Goal: Find specific page/section: Find specific page/section

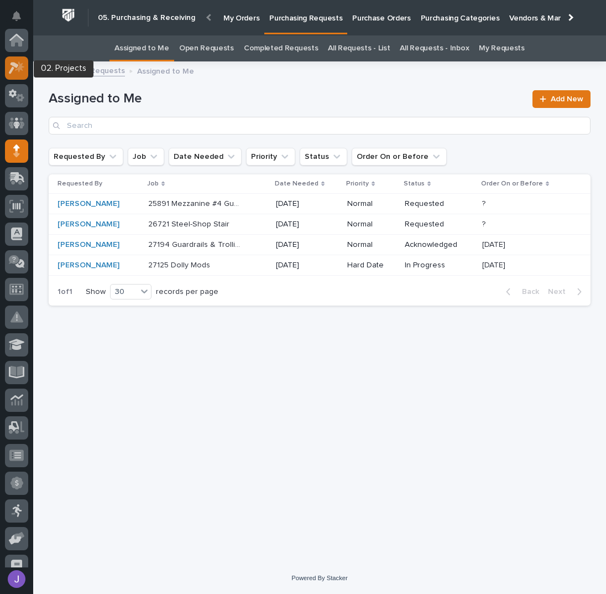
click at [23, 63] on icon at bounding box center [17, 67] width 16 height 13
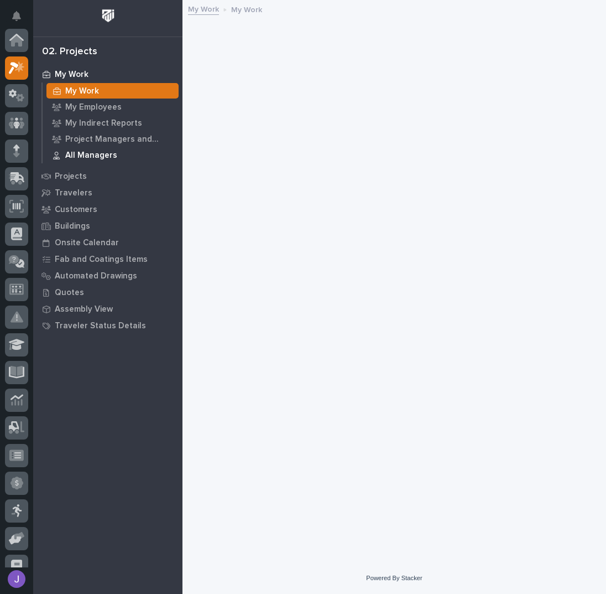
scroll to position [28, 0]
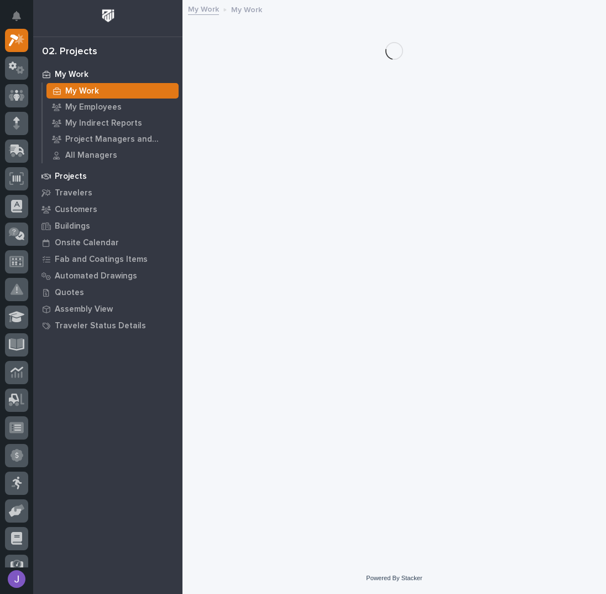
click at [82, 174] on p "Projects" at bounding box center [71, 176] width 32 height 10
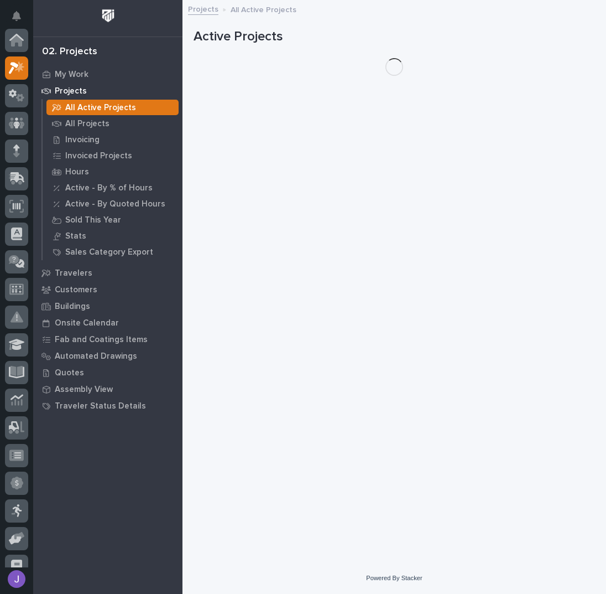
scroll to position [28, 0]
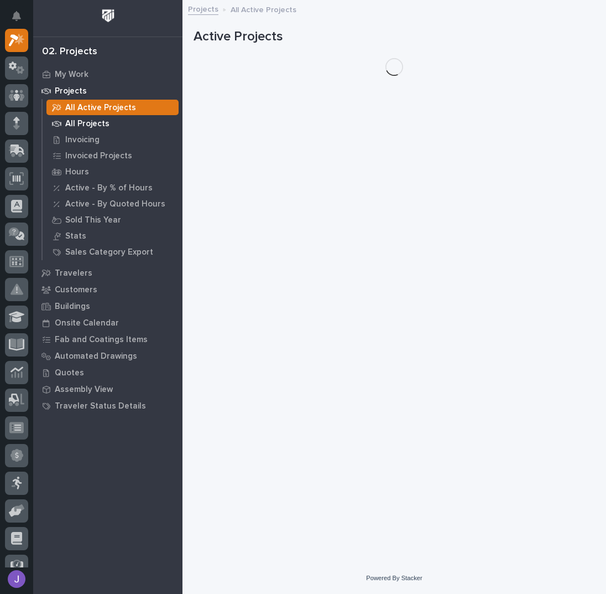
click at [81, 121] on p "All Projects" at bounding box center [87, 124] width 44 height 10
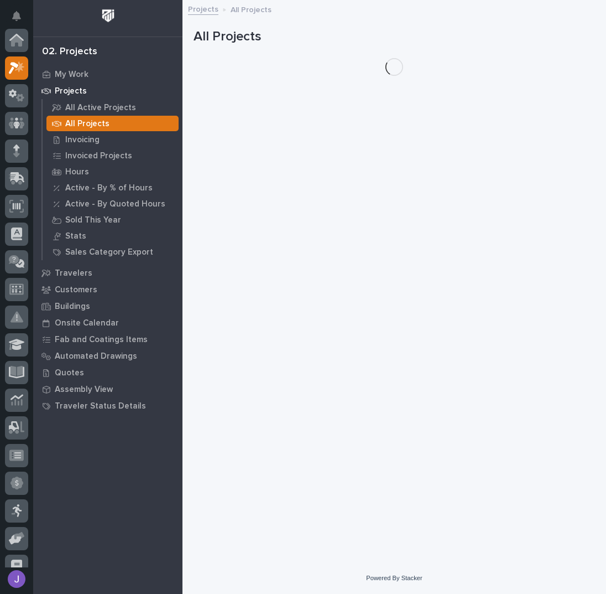
scroll to position [28, 0]
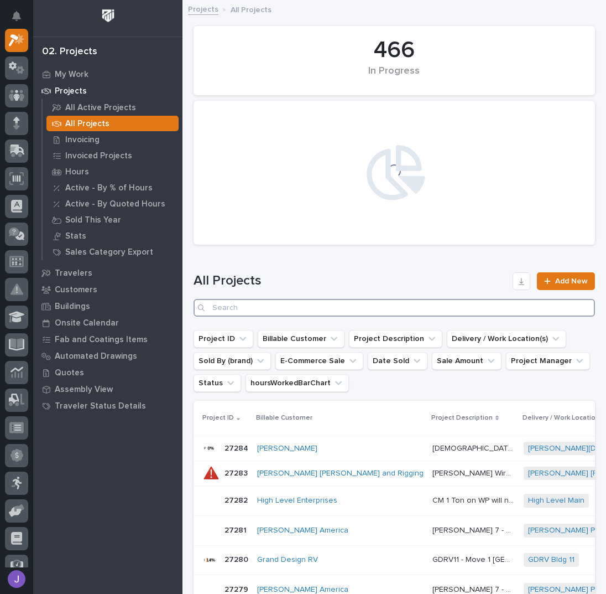
click at [242, 306] on input "Search" at bounding box center [395, 308] width 402 height 18
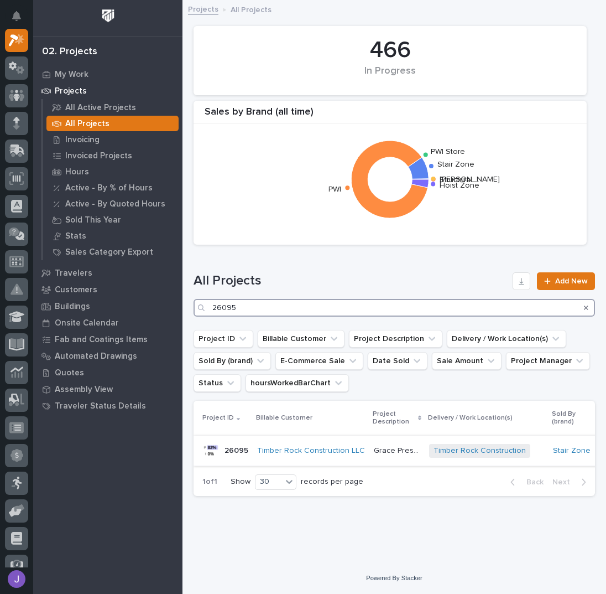
type input "26095"
click at [397, 451] on p "Grace Pressbox" at bounding box center [398, 450] width 49 height 12
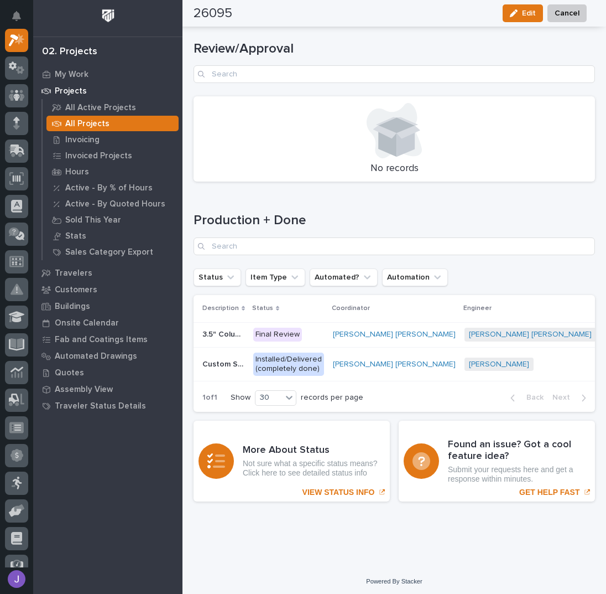
scroll to position [1529, 0]
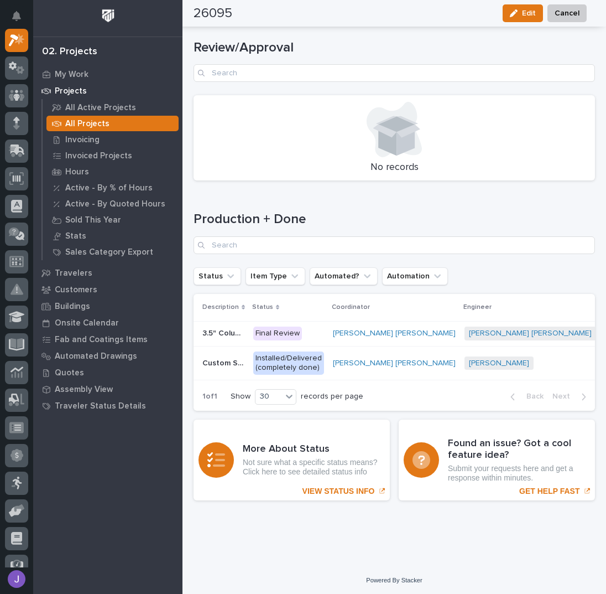
click at [222, 330] on div "3.5" Column Spacer 3.5" Column Spacer" at bounding box center [223, 333] width 42 height 18
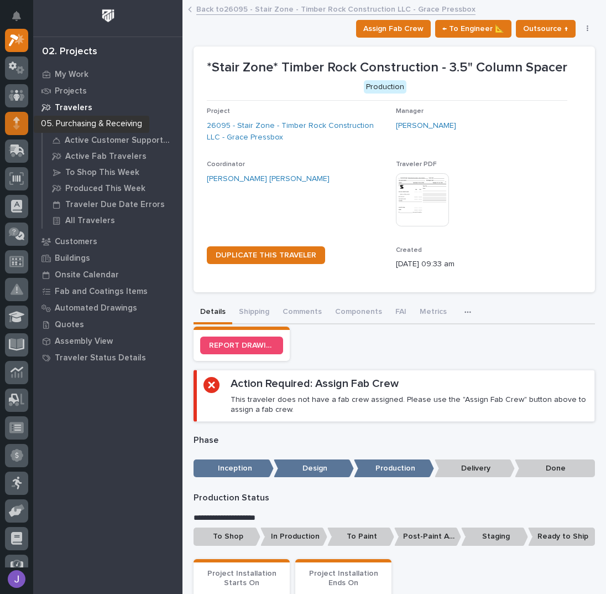
click at [10, 124] on div at bounding box center [16, 123] width 23 height 23
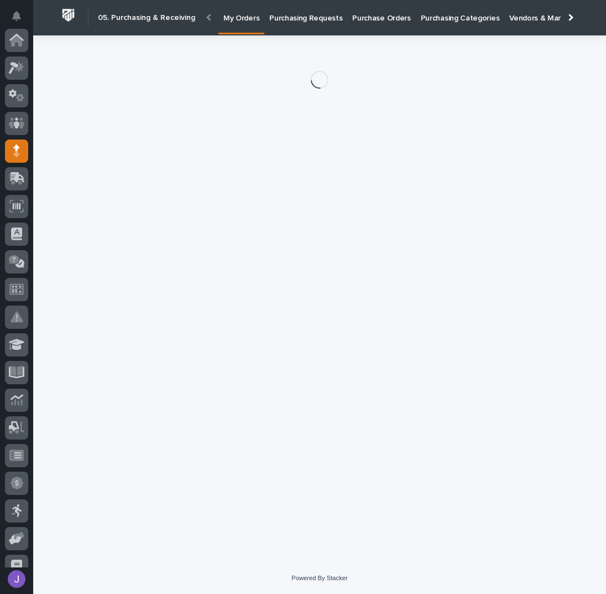
scroll to position [111, 0]
